Goal: Task Accomplishment & Management: Complete application form

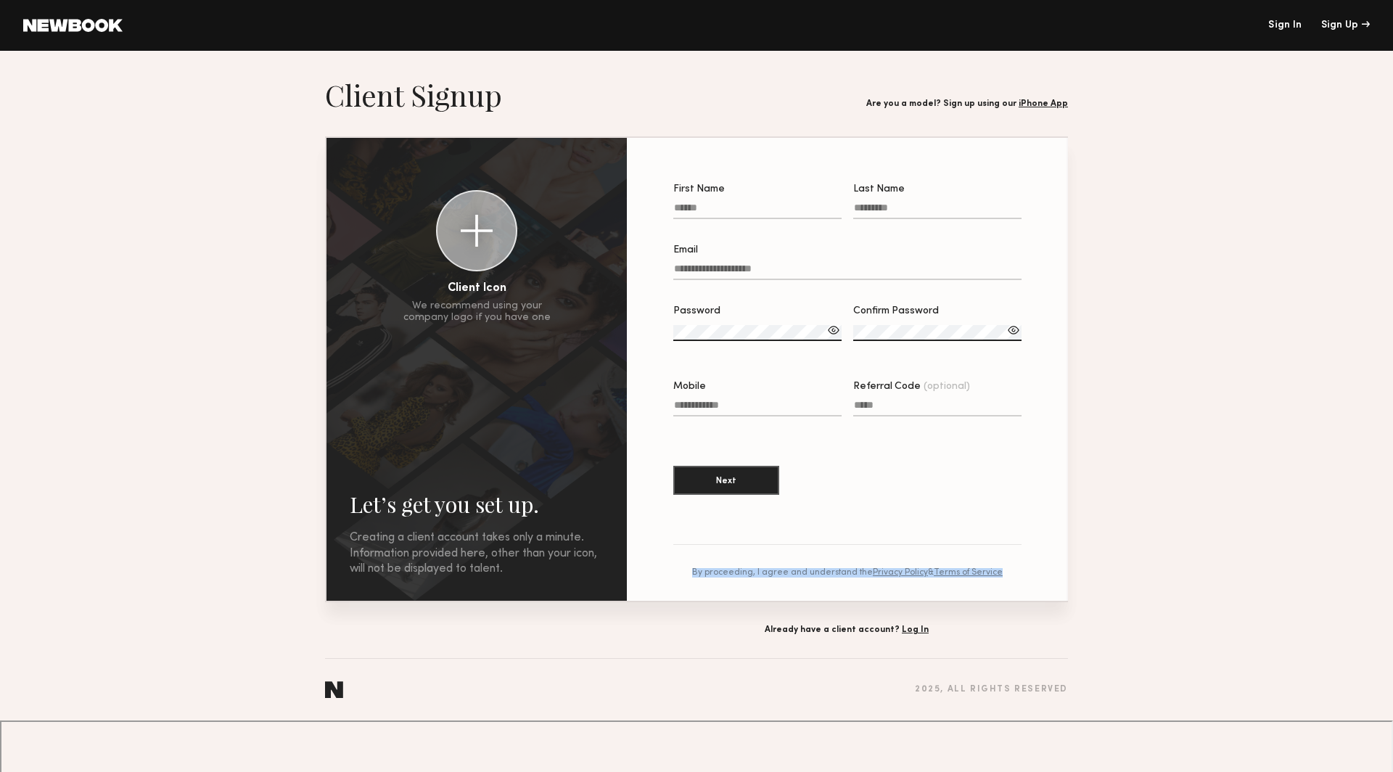
drag, startPoint x: 697, startPoint y: 570, endPoint x: 1048, endPoint y: 573, distance: 351.2
click at [1048, 573] on section "First Name Last Name Email Password Confirm Password Mobile Referral Code (opti…" at bounding box center [847, 369] width 441 height 463
copy div "By proceeding, I agree and understand the Privacy Policy & Terms of Service"
click at [882, 103] on div "Are you a model? Sign up using our iPhone App" at bounding box center [967, 103] width 202 height 9
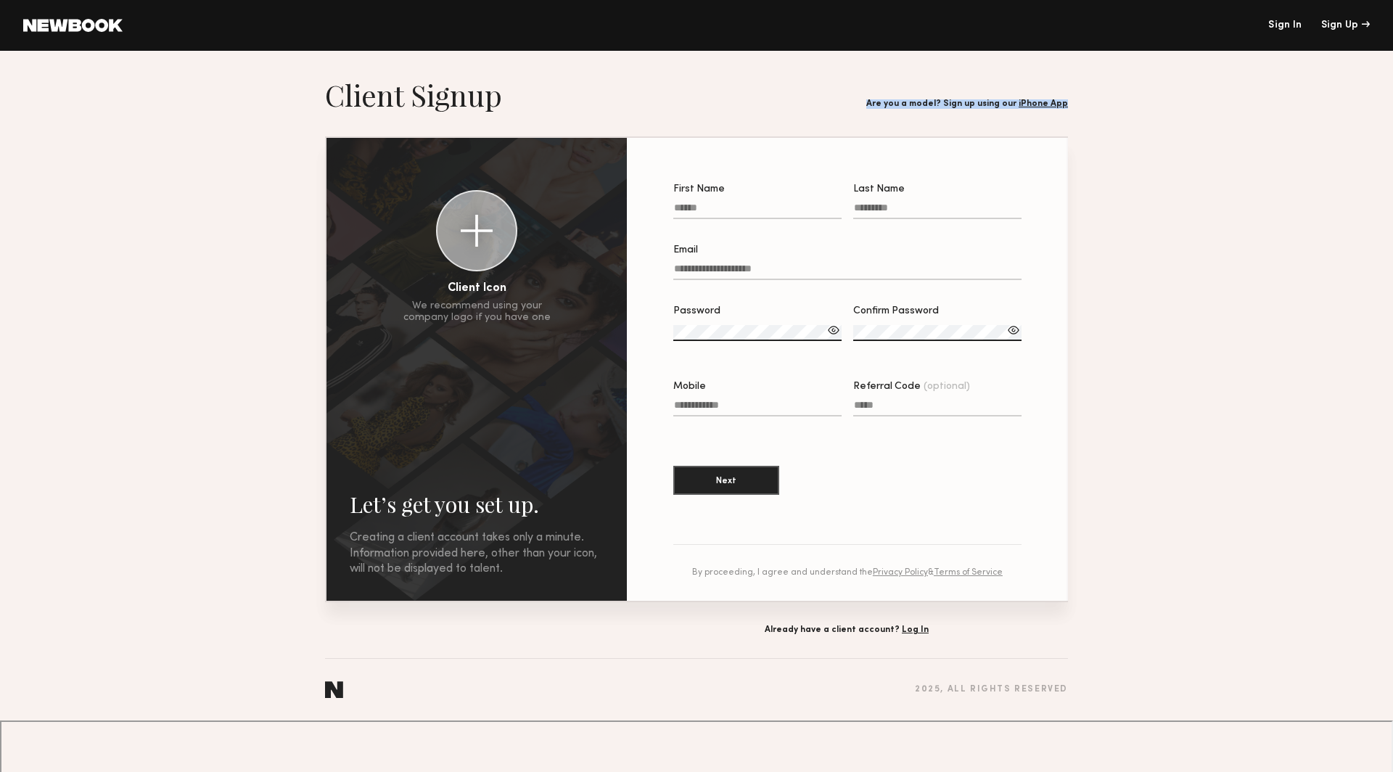
click at [882, 103] on div "Are you a model? Sign up using our iPhone App" at bounding box center [967, 103] width 202 height 9
copy div "Are you a model? Sign up using our iPhone App"
click at [797, 626] on div "Already have a client account? Log In" at bounding box center [847, 630] width 443 height 9
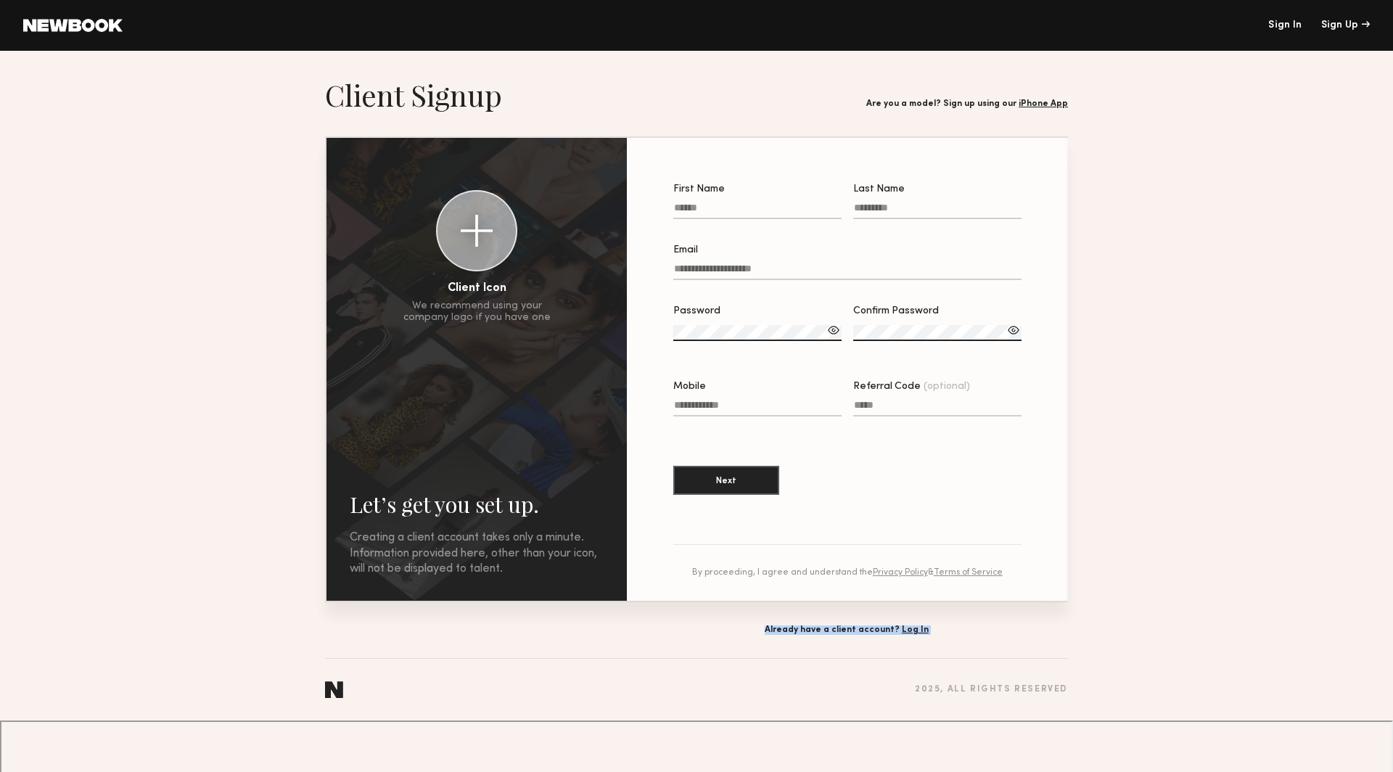
copy div "Already have a client account? Log In"
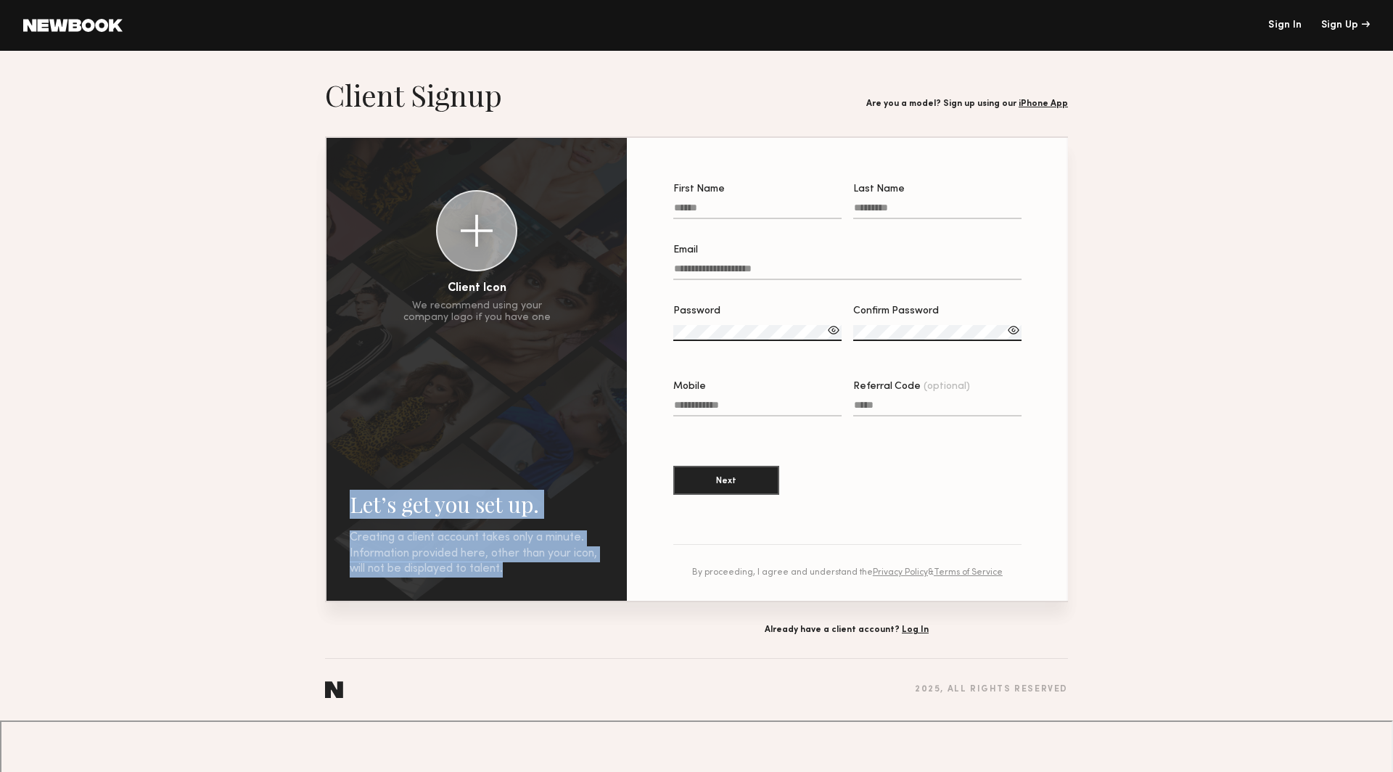
drag, startPoint x: 352, startPoint y: 507, endPoint x: 514, endPoint y: 568, distance: 173.6
click at [514, 568] on section "Let’s get you set up. Creating a client account takes only a minute. Informatio…" at bounding box center [477, 534] width 254 height 88
copy section "Let’s get you set up. Creating a client account takes only a minute. Informatio…"
